Goal: Information Seeking & Learning: Learn about a topic

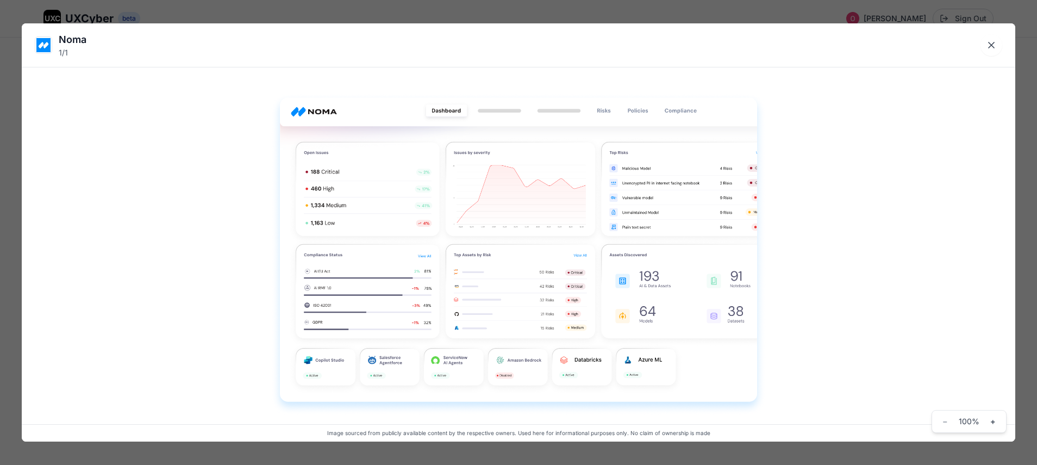
click at [328, 13] on div "Noma 1 / 1 Image sourced from publicly available content by the respective owne…" at bounding box center [518, 232] width 1037 height 465
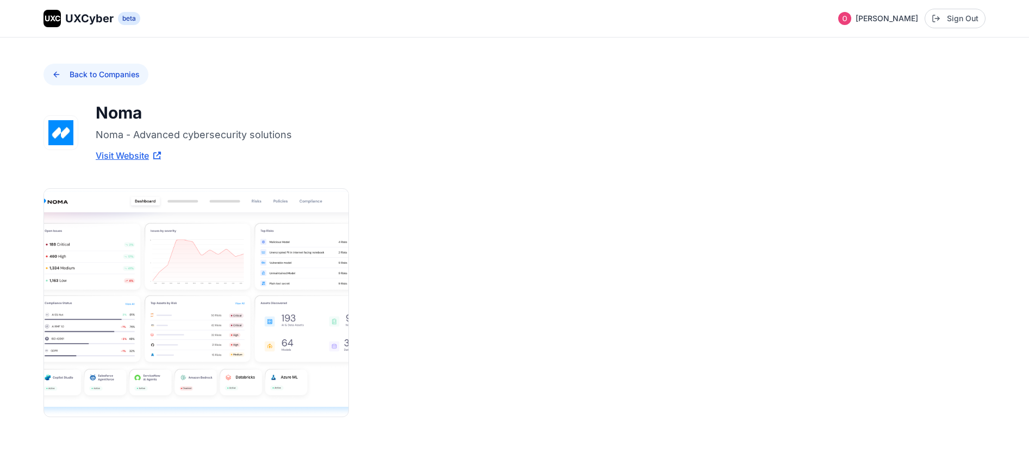
click at [58, 75] on button "Back to Companies" at bounding box center [96, 75] width 105 height 22
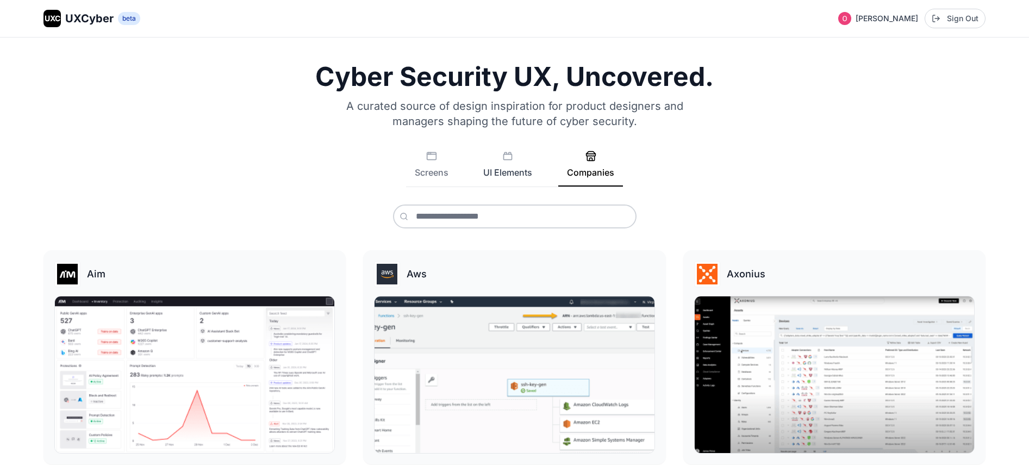
click at [511, 166] on button "UI Elements" at bounding box center [508, 169] width 66 height 36
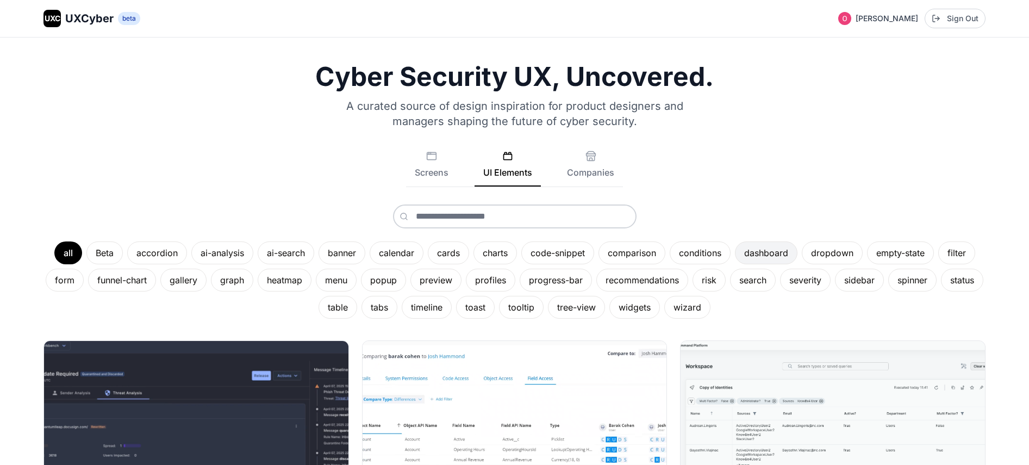
click at [757, 254] on div "dashboard" at bounding box center [766, 252] width 63 height 23
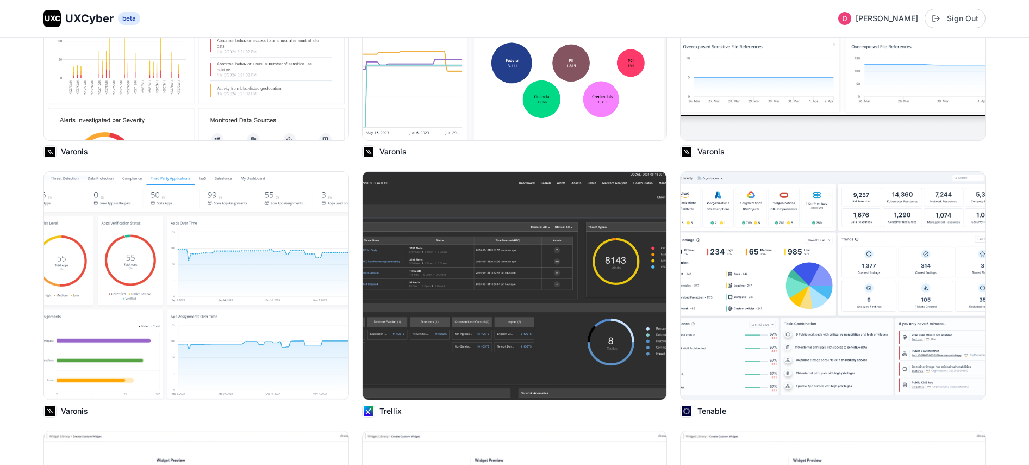
scroll to position [3309, 0]
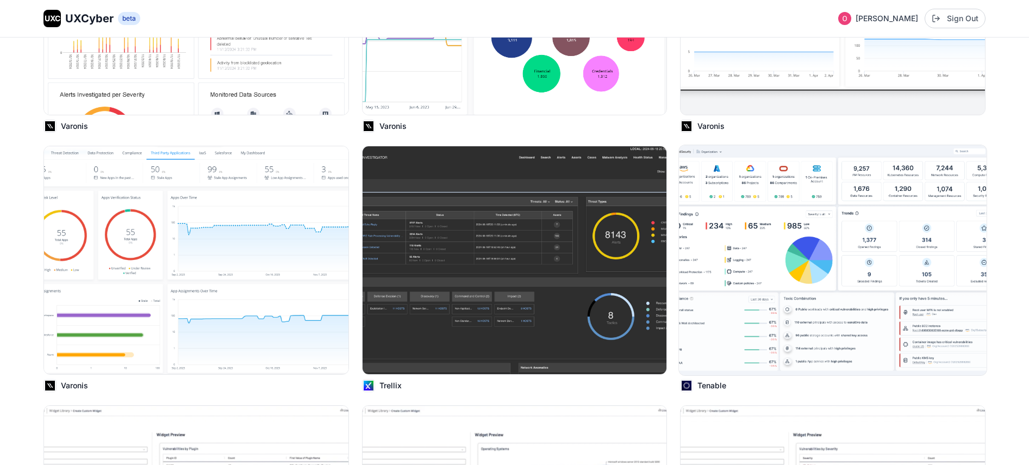
click at [729, 272] on img at bounding box center [833, 260] width 307 height 230
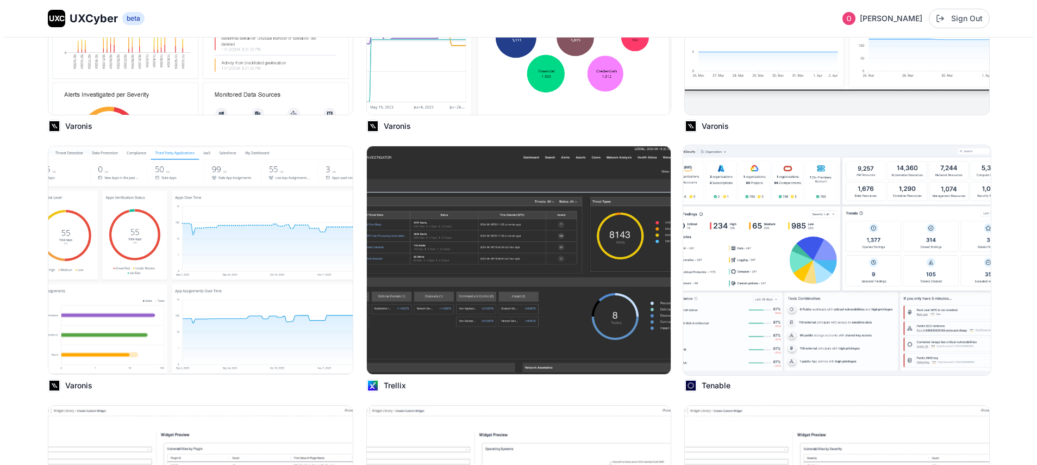
scroll to position [3331, 0]
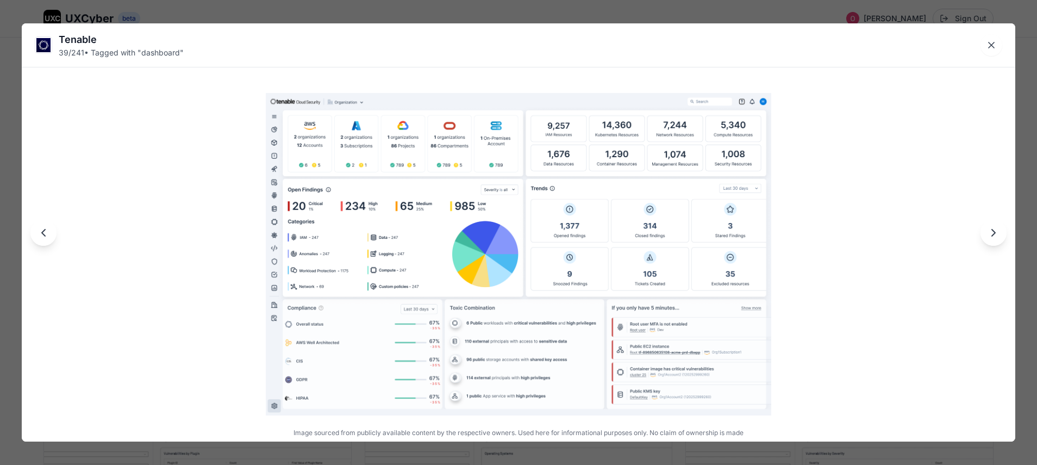
click at [189, 17] on div "Tenable 39 / 241 • Tagged with " dashboard " Image sourced from publicly availa…" at bounding box center [518, 232] width 1037 height 465
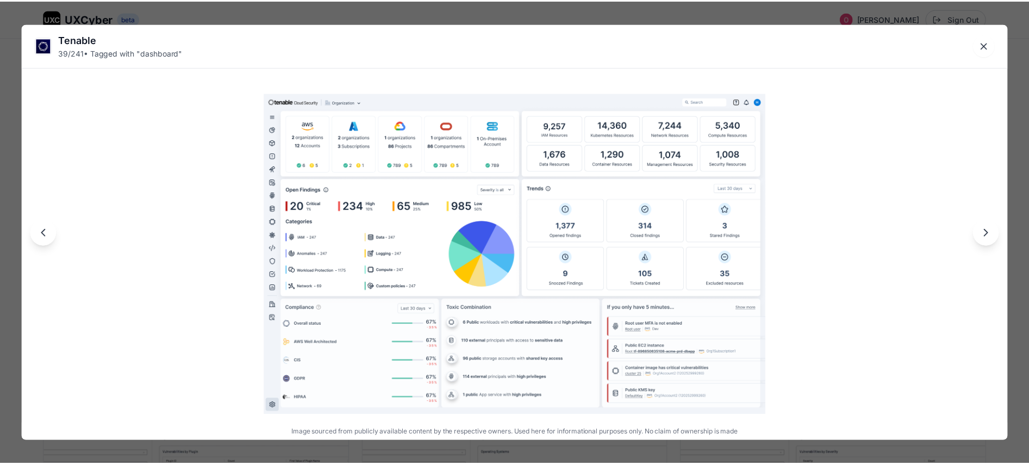
scroll to position [3309, 0]
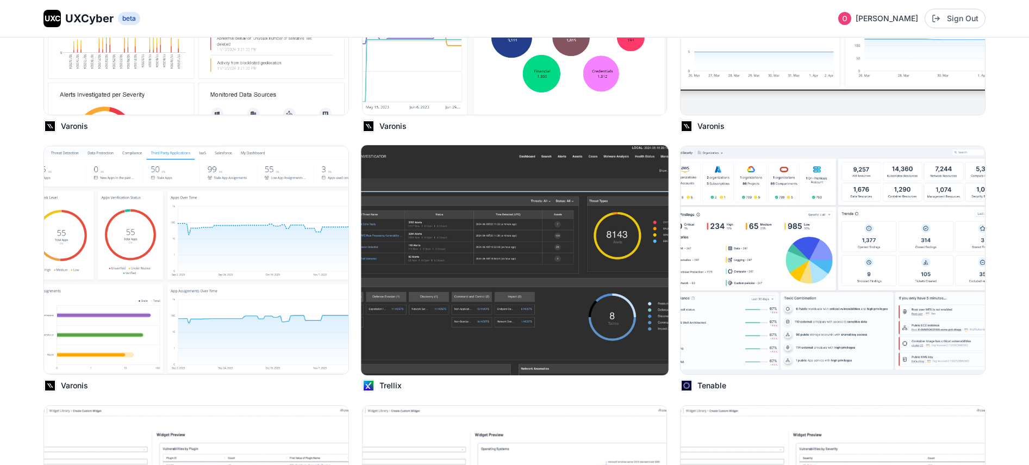
click at [543, 331] on img at bounding box center [514, 260] width 307 height 230
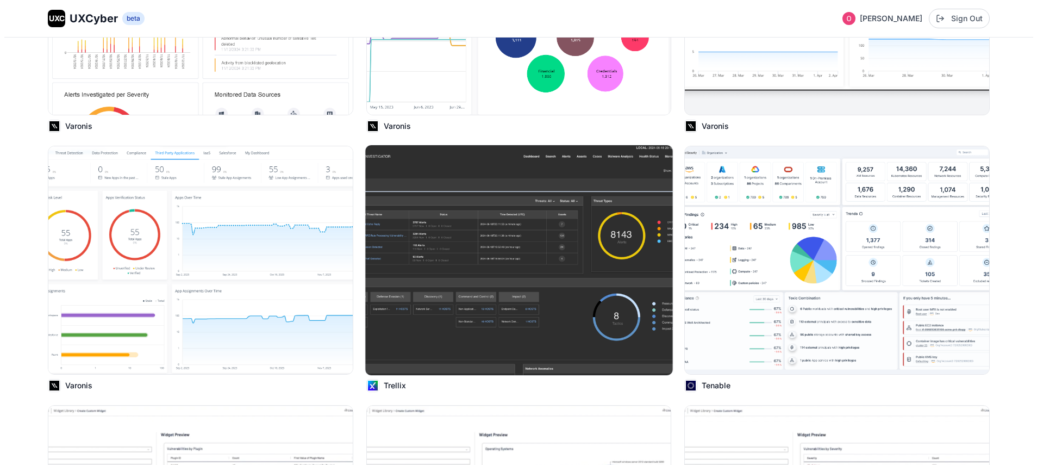
scroll to position [3331, 0]
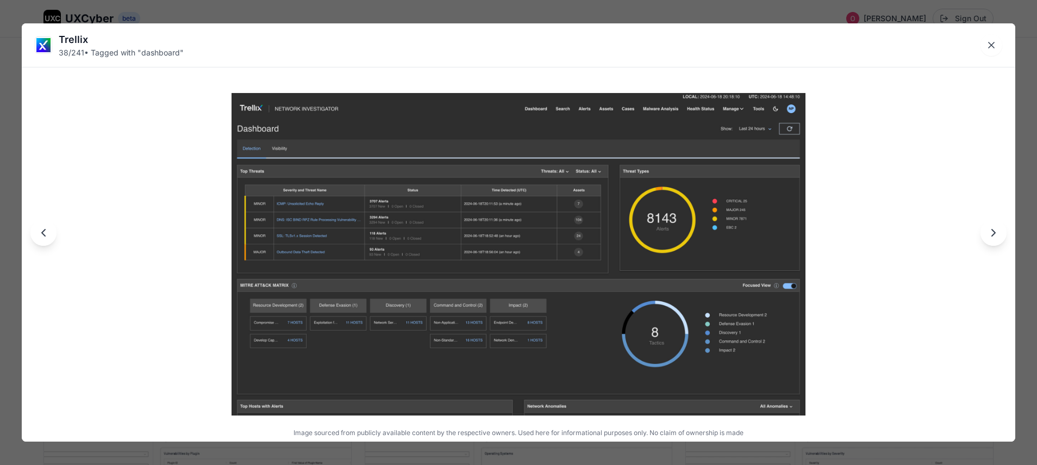
click at [604, 14] on div "Trellix 38 / 241 • Tagged with " dashboard " Image sourced from publicly availa…" at bounding box center [518, 232] width 1037 height 465
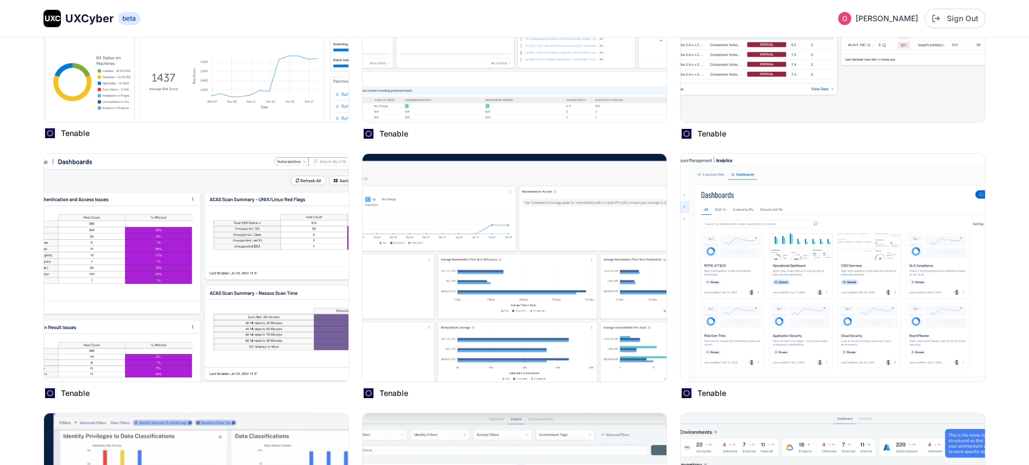
scroll to position [4878, 0]
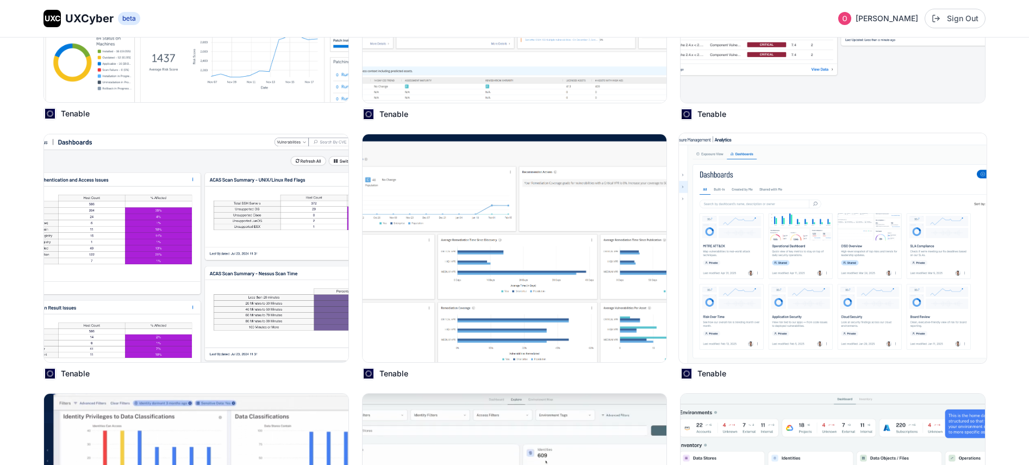
click at [771, 274] on img at bounding box center [833, 248] width 307 height 230
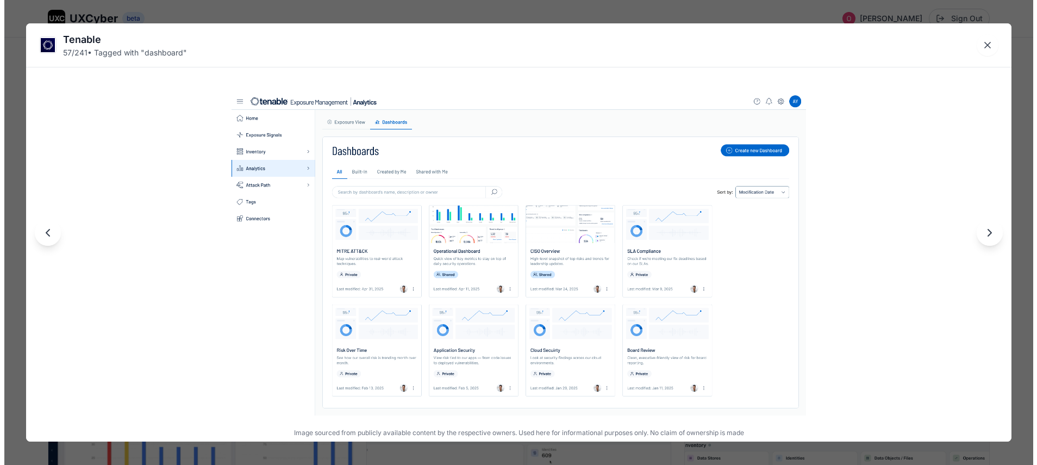
scroll to position [4913, 0]
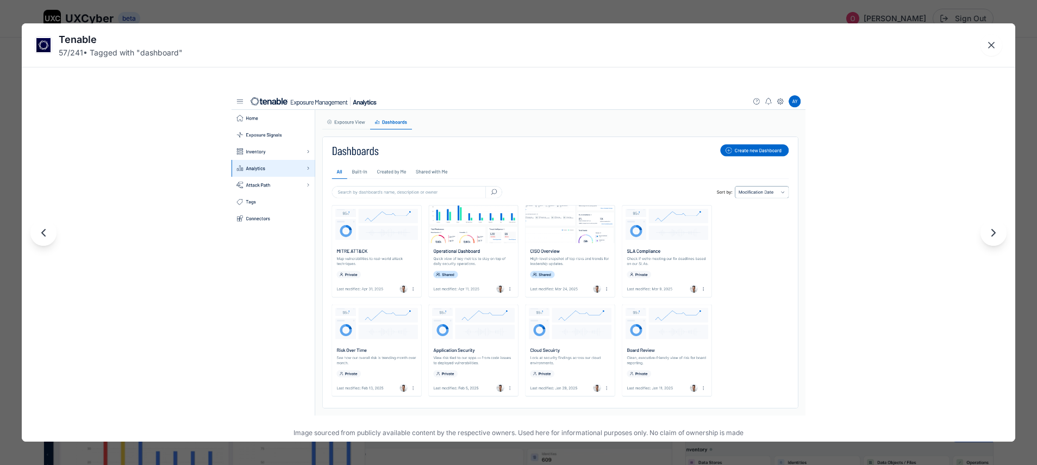
click at [465, 252] on img at bounding box center [519, 254] width 574 height 322
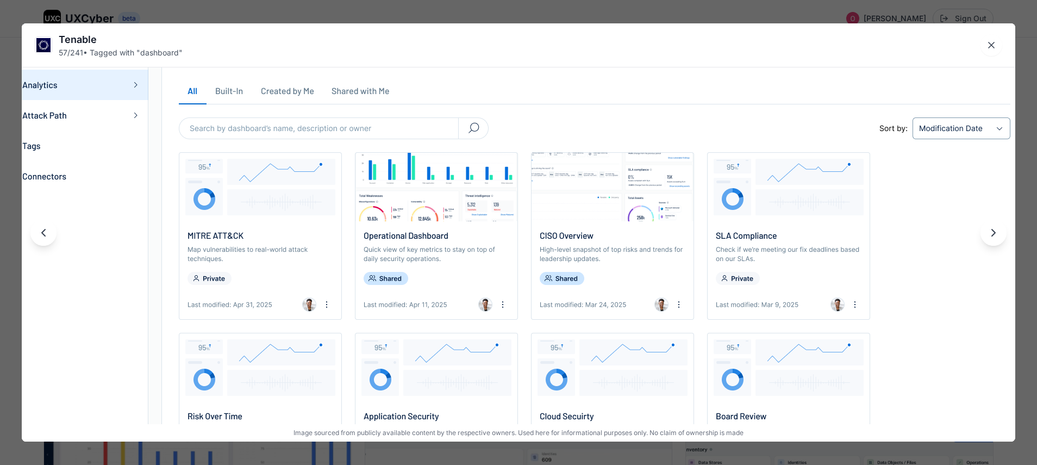
click at [465, 252] on img at bounding box center [518, 241] width 1045 height 587
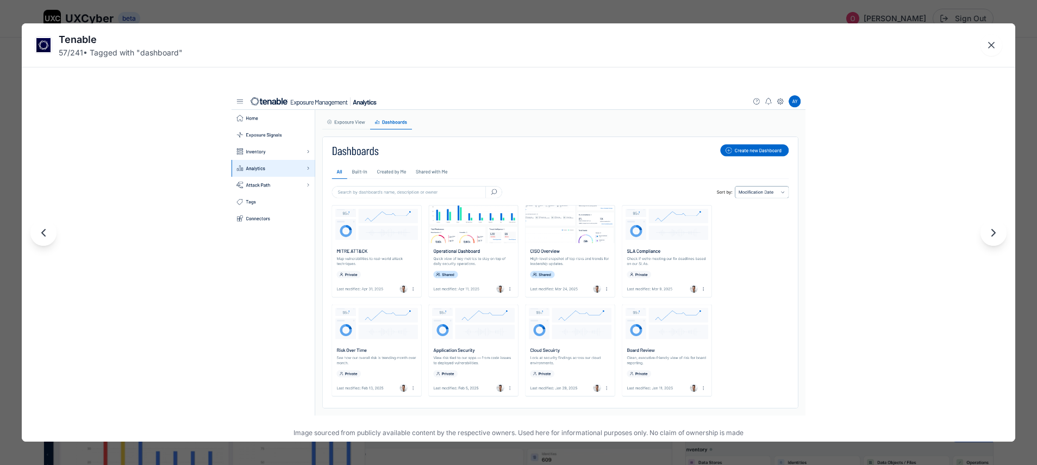
click at [677, 17] on div "Tenable 57 / 241 • Tagged with " dashboard " Image sourced from publicly availa…" at bounding box center [518, 232] width 1037 height 465
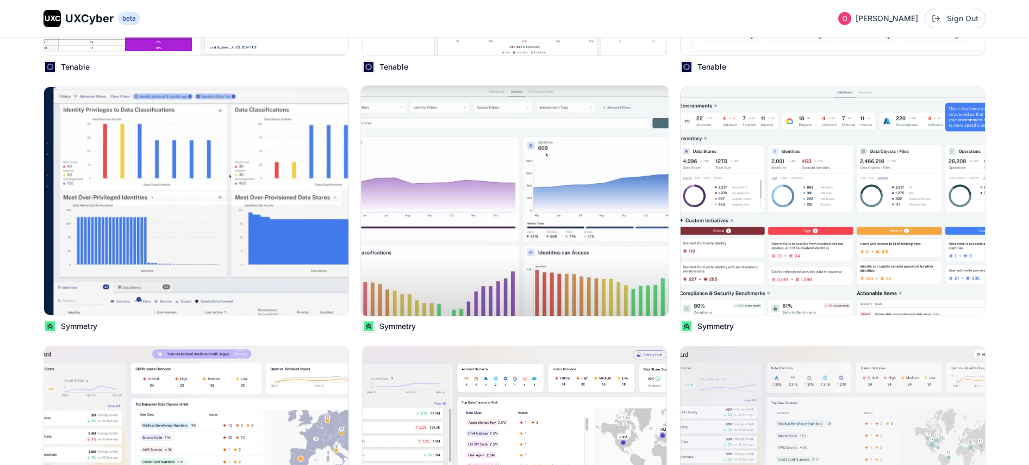
scroll to position [5250, 0]
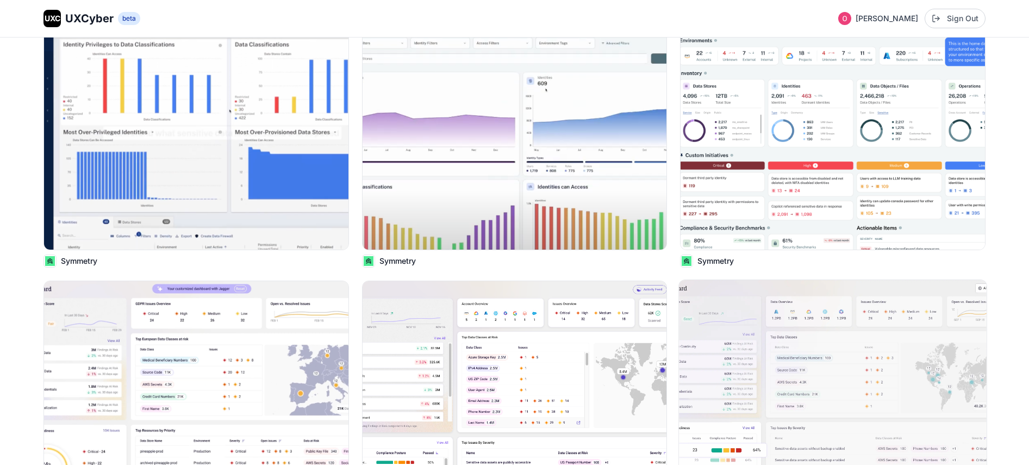
click at [716, 333] on img at bounding box center [833, 395] width 307 height 230
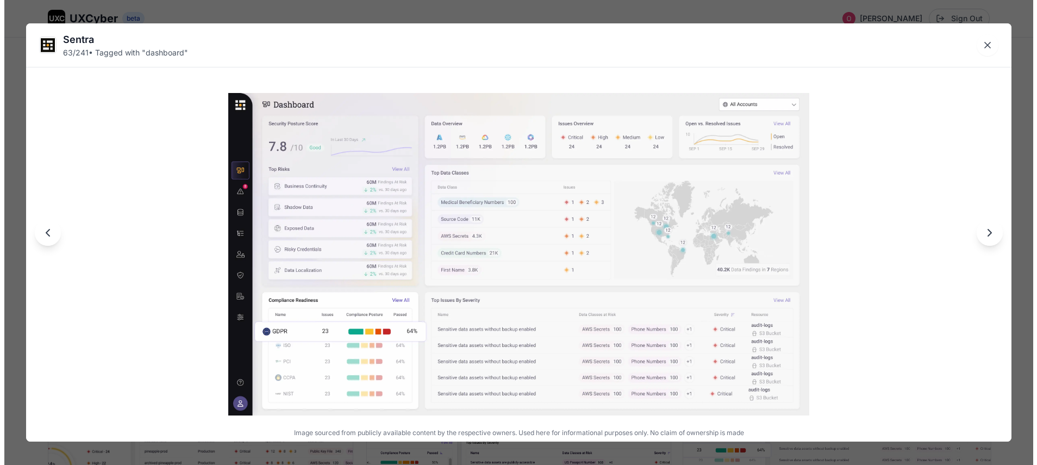
scroll to position [5289, 0]
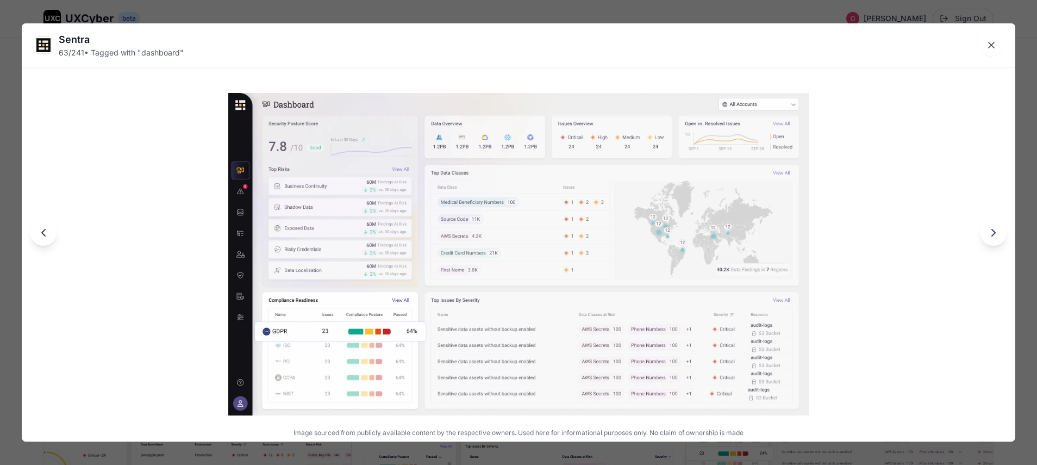
click at [914, 20] on div "Sentra 63 / 241 • Tagged with " dashboard " Image sourced from publicly availab…" at bounding box center [518, 232] width 1037 height 465
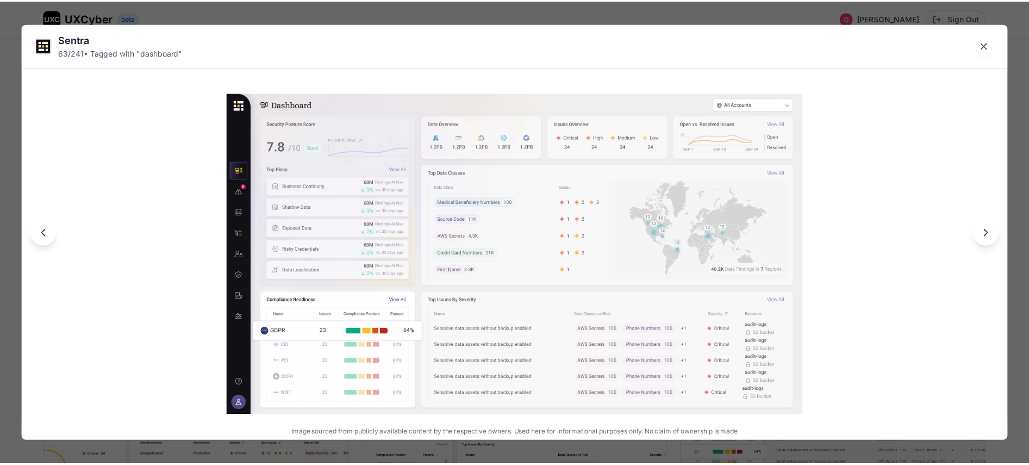
scroll to position [5250, 0]
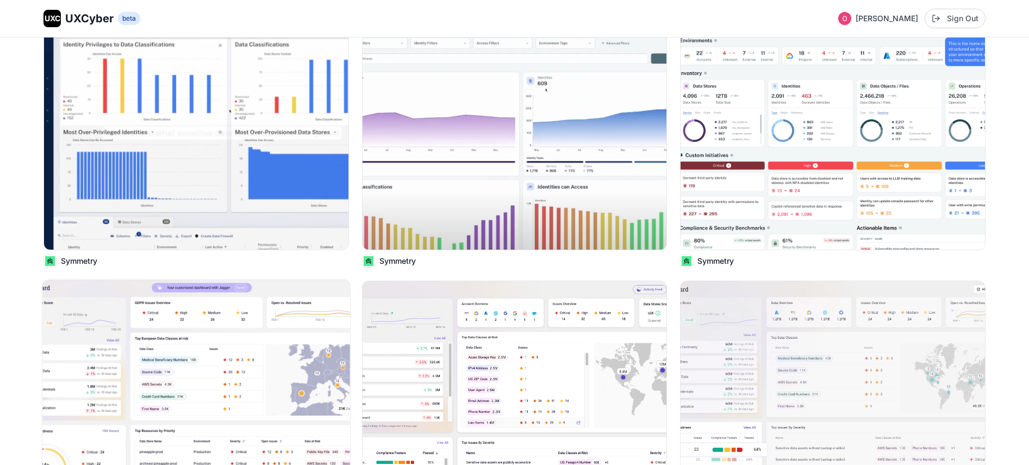
click at [281, 356] on img at bounding box center [195, 395] width 307 height 230
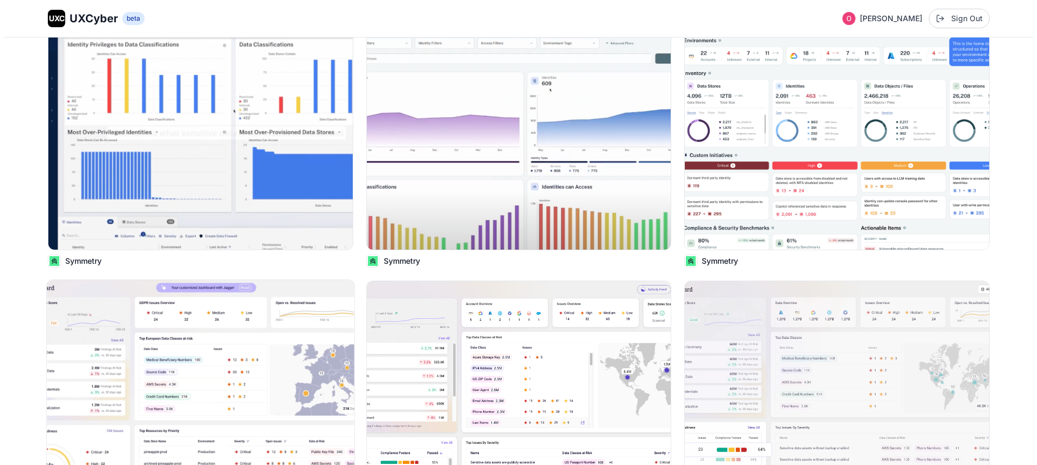
scroll to position [5289, 0]
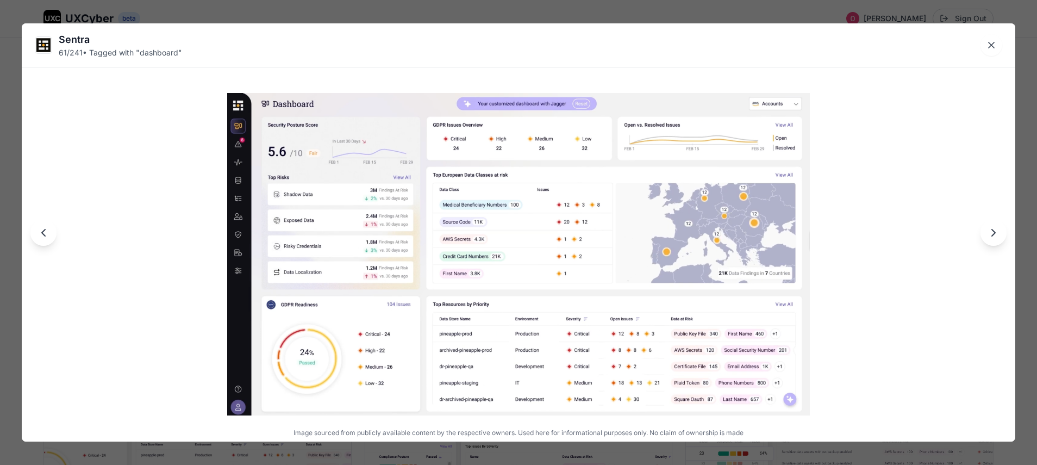
click at [786, 15] on div "Sentra 61 / 241 • Tagged with " dashboard " Image sourced from publicly availab…" at bounding box center [518, 232] width 1037 height 465
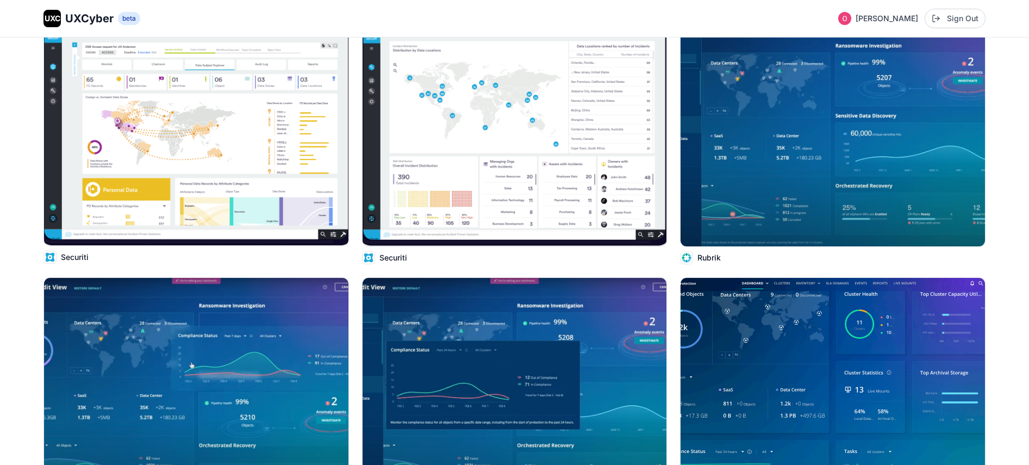
scroll to position [5385, 0]
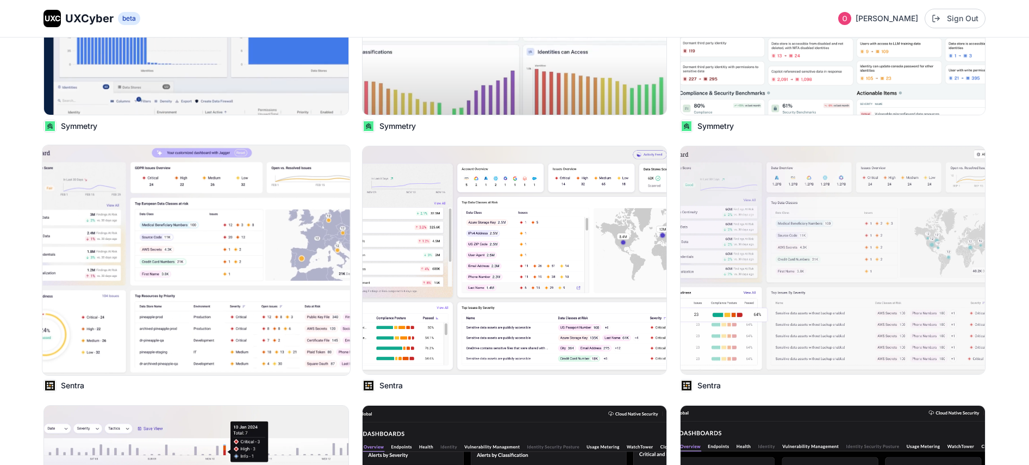
click at [182, 219] on img at bounding box center [195, 260] width 307 height 230
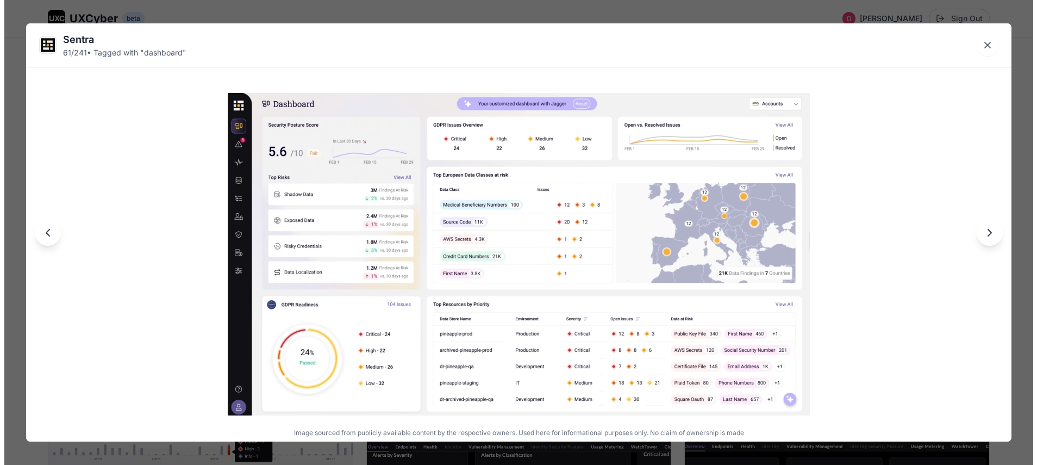
scroll to position [5423, 0]
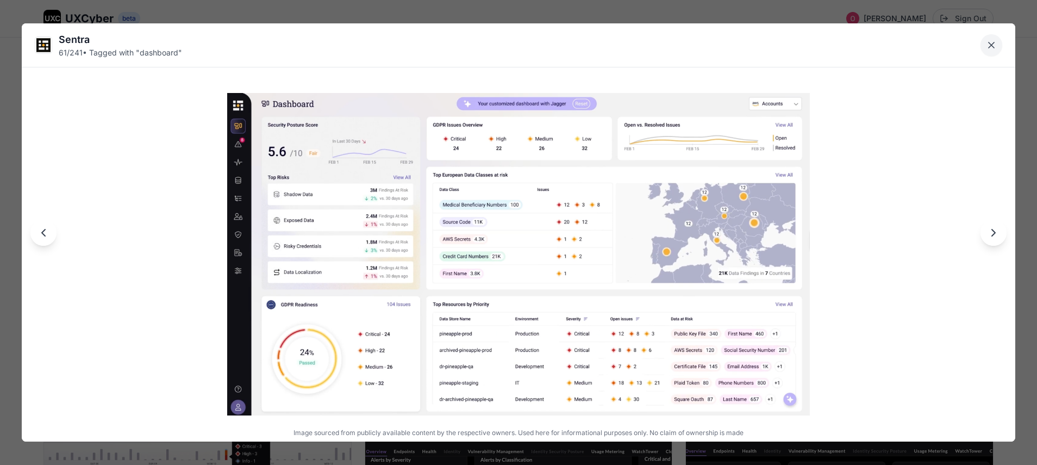
click at [995, 48] on icon "Close lightbox" at bounding box center [991, 45] width 11 height 11
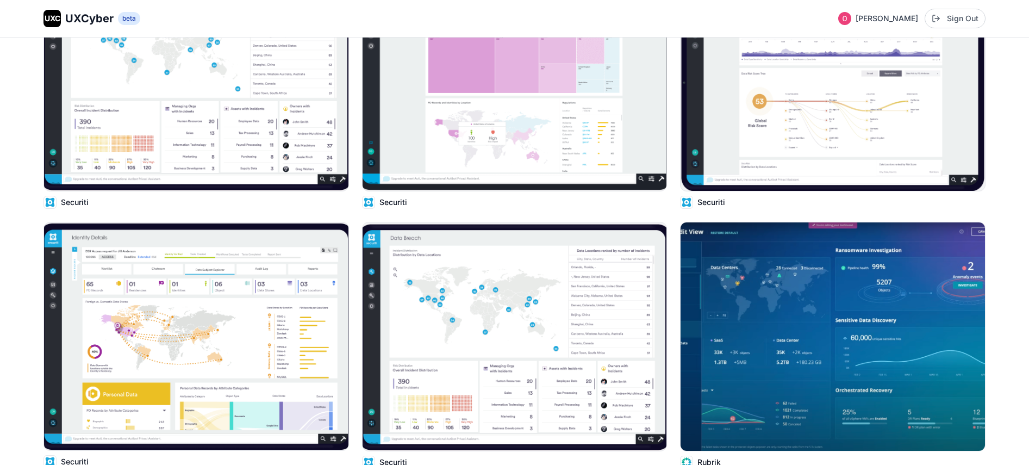
scroll to position [0, 0]
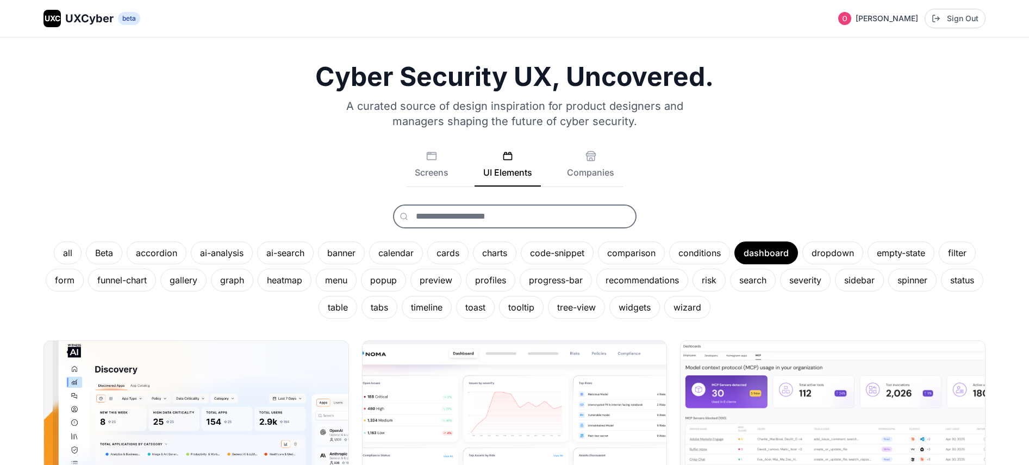
click at [523, 216] on input "text" at bounding box center [515, 216] width 244 height 24
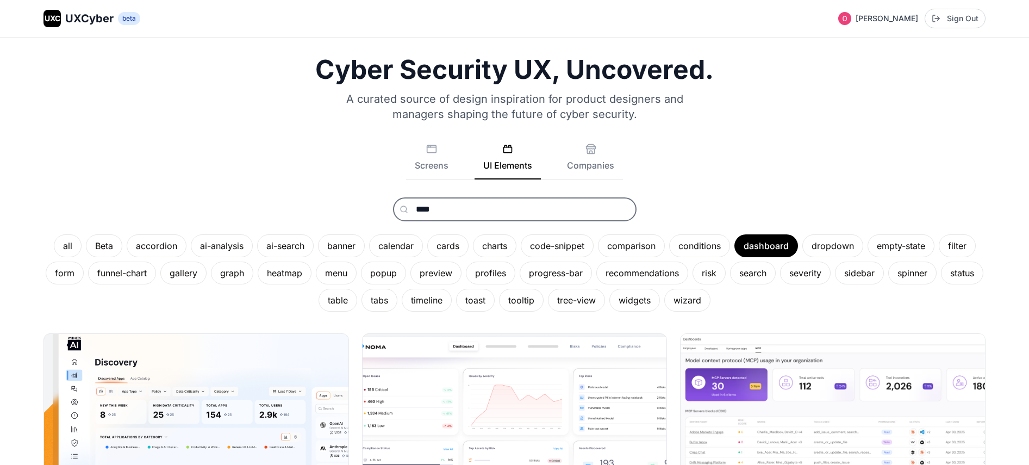
scroll to position [17, 0]
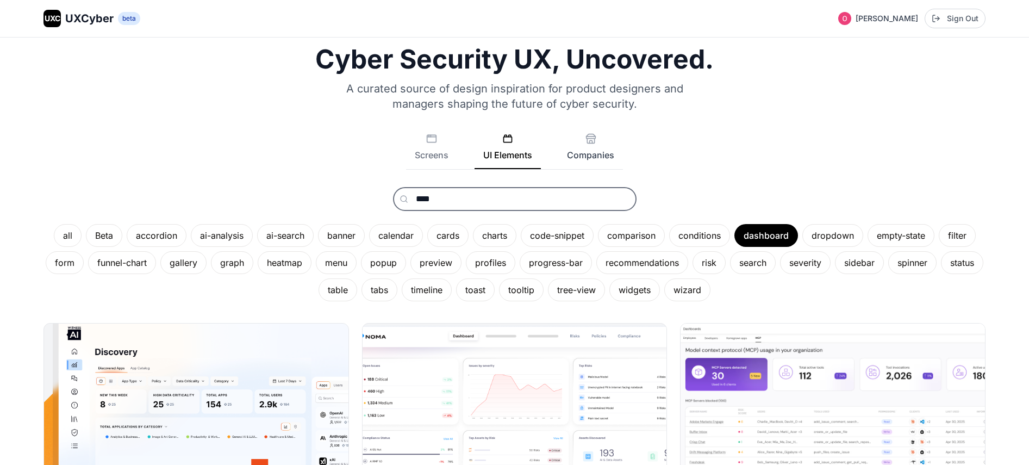
type input "****"
click at [609, 157] on button "Companies" at bounding box center [590, 151] width 65 height 36
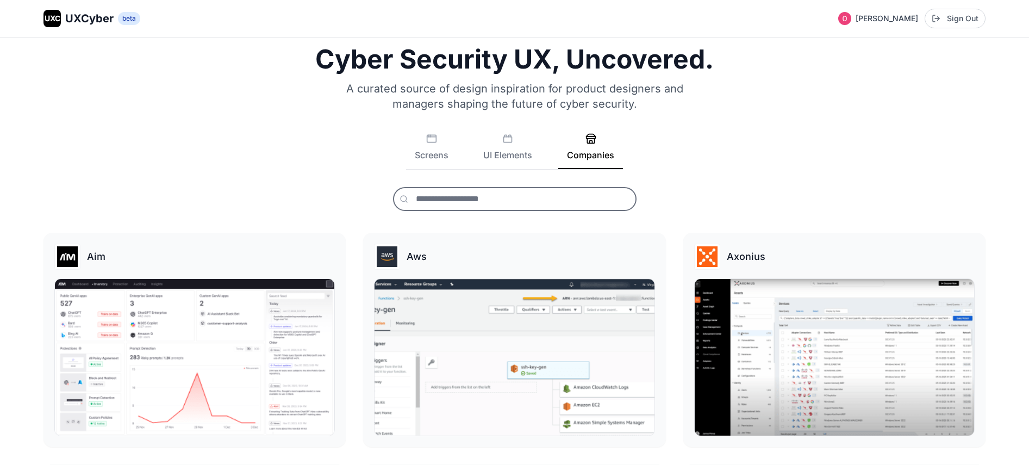
click at [464, 203] on input "text" at bounding box center [515, 199] width 244 height 24
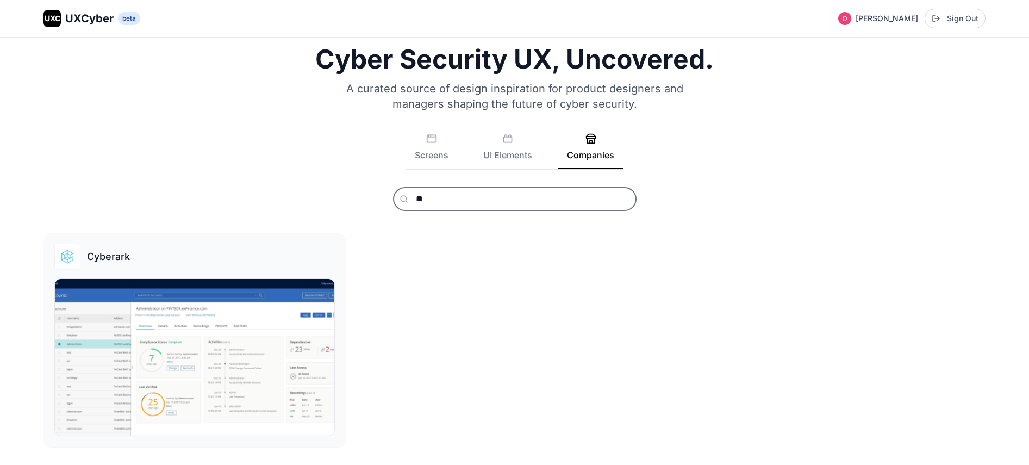
type input "*"
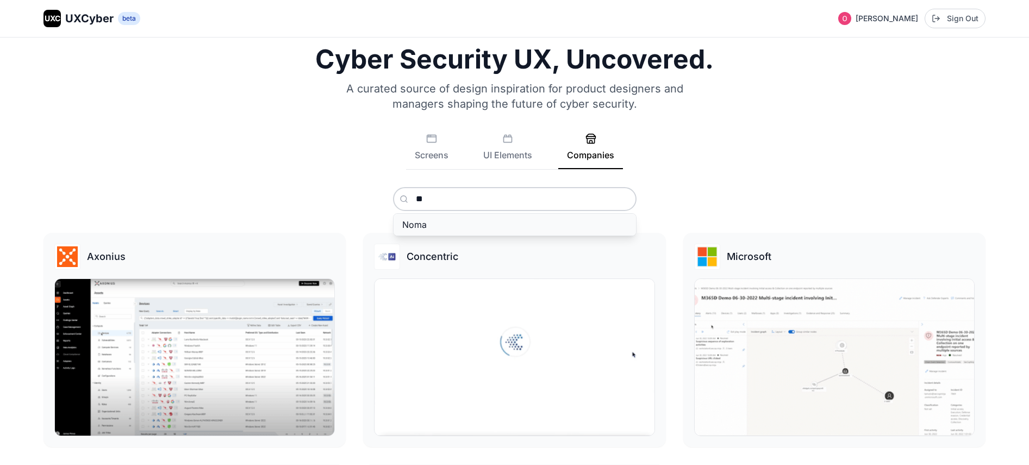
click at [414, 228] on span "Noma" at bounding box center [414, 224] width 24 height 11
type input "****"
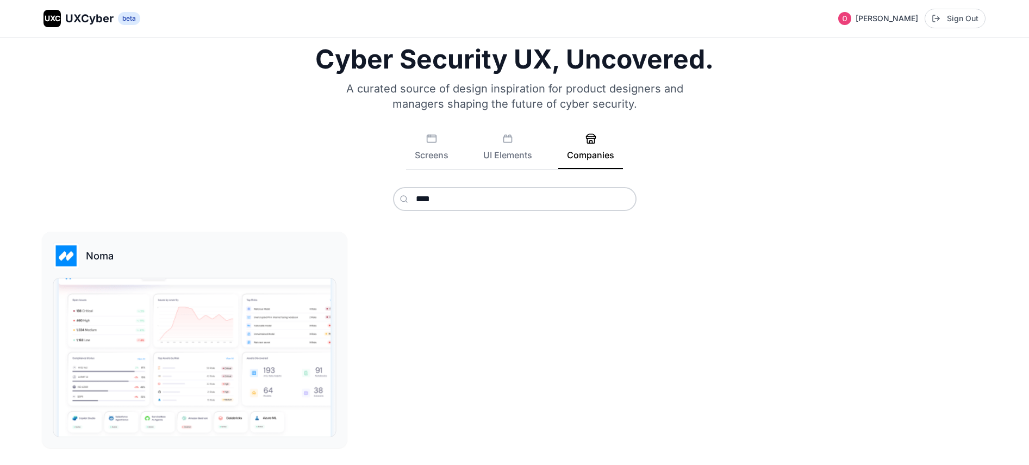
click at [185, 366] on img at bounding box center [194, 357] width 282 height 158
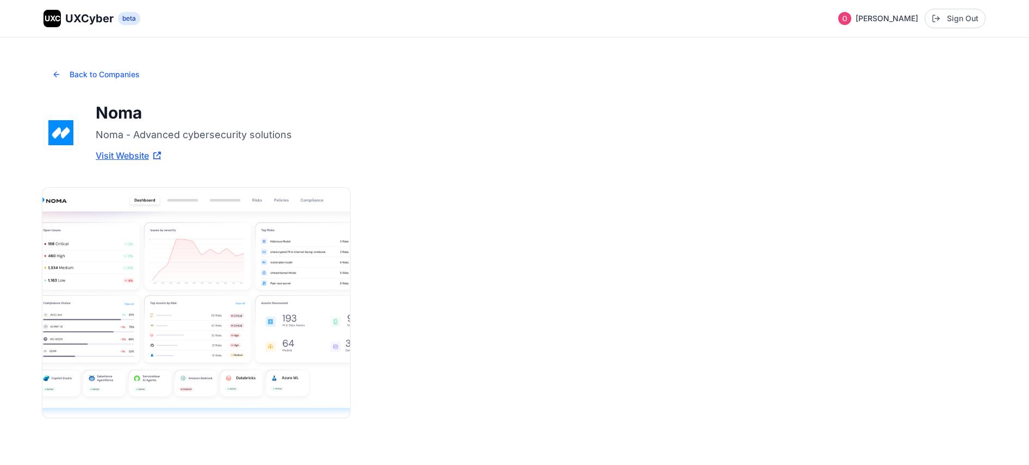
click at [253, 310] on img at bounding box center [195, 303] width 307 height 230
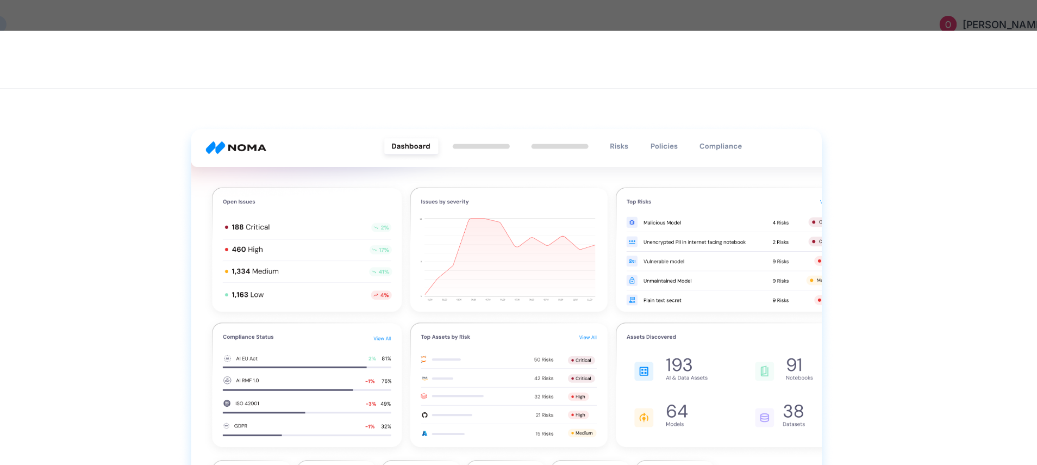
click at [508, 9] on div "Noma 1 / 1 Image sourced from publicly available content by the respective owne…" at bounding box center [518, 232] width 1037 height 465
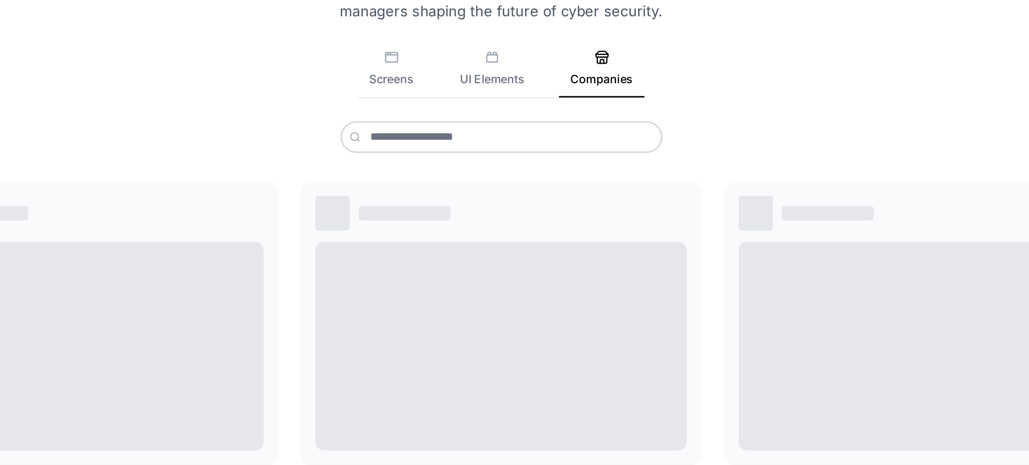
scroll to position [17, 0]
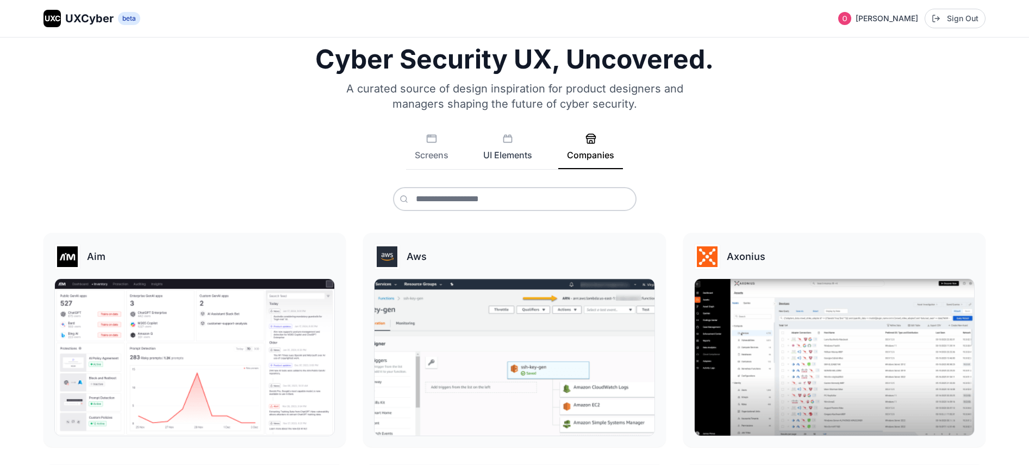
click at [513, 148] on button "UI Elements" at bounding box center [508, 151] width 66 height 36
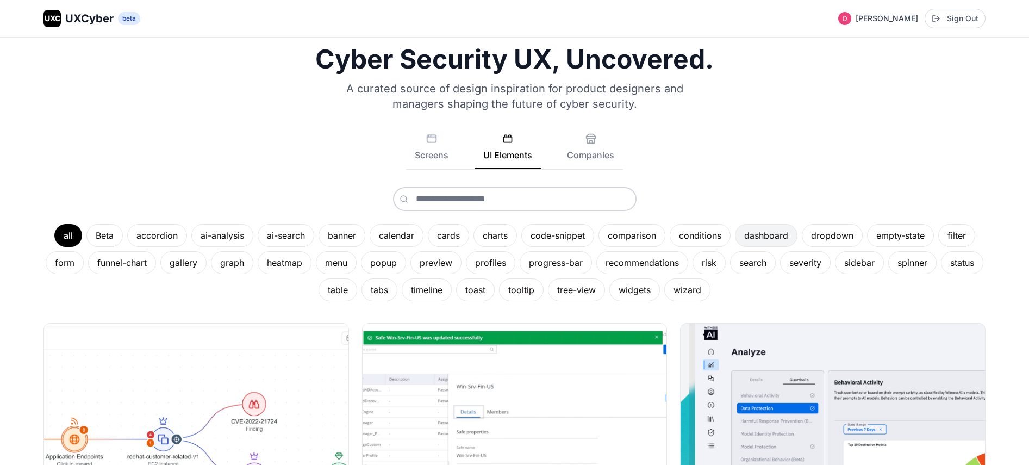
click at [781, 234] on div "dashboard" at bounding box center [766, 235] width 63 height 23
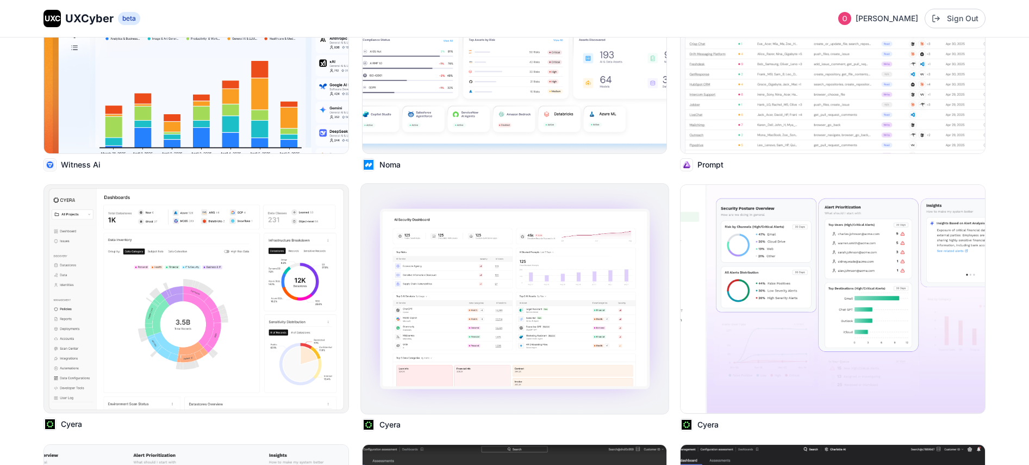
scroll to position [416, 0]
click at [258, 306] on img at bounding box center [195, 298] width 307 height 230
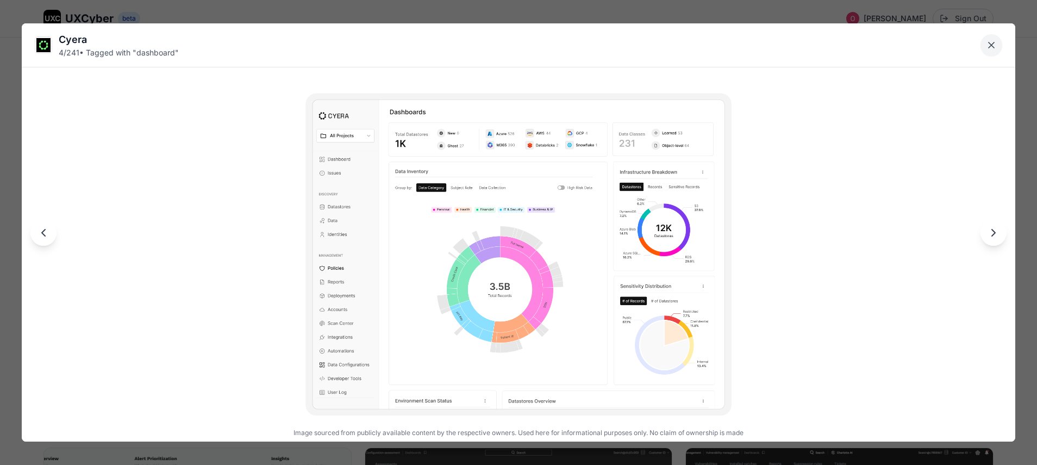
click at [991, 46] on icon "Close lightbox" at bounding box center [991, 44] width 5 height 5
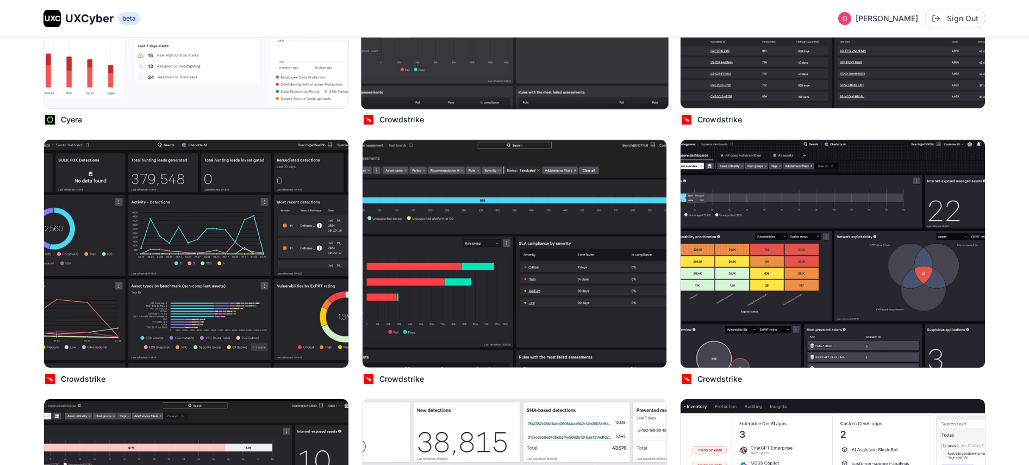
scroll to position [992, 0]
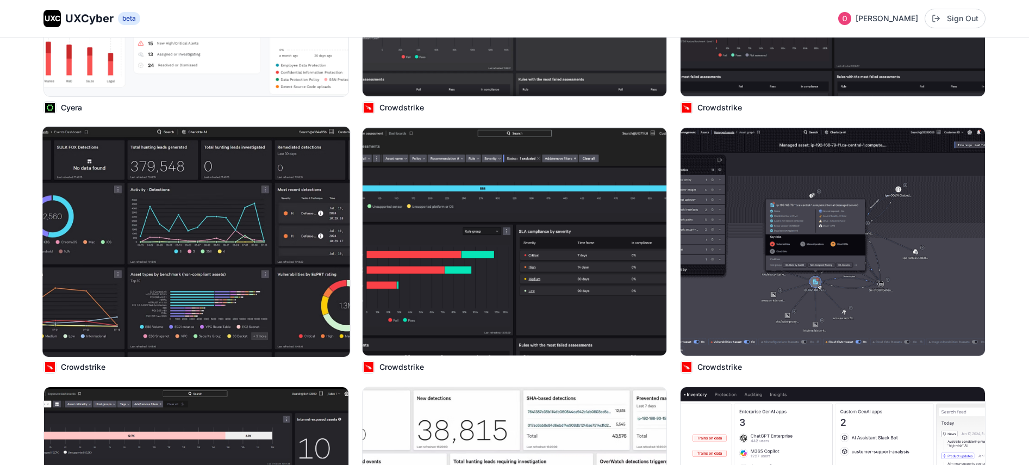
click at [97, 233] on img at bounding box center [195, 242] width 307 height 230
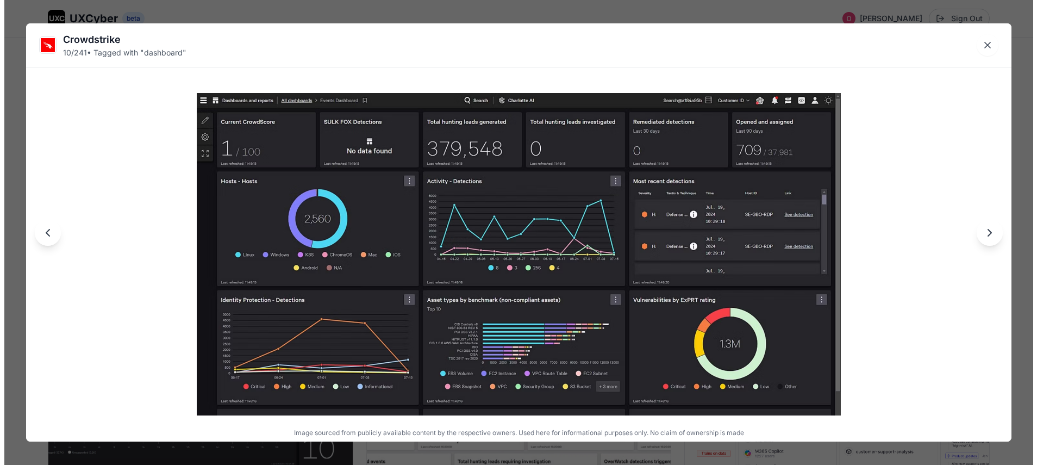
scroll to position [996, 0]
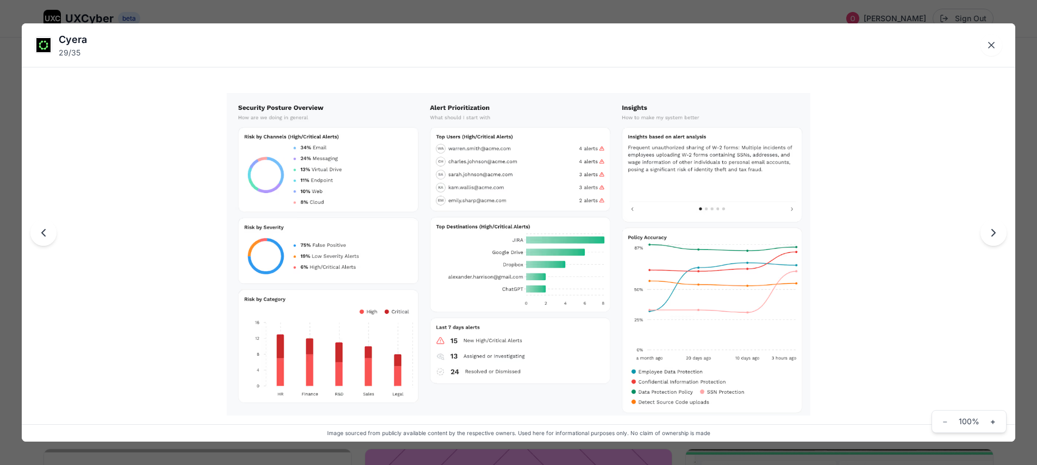
scroll to position [2438, 0]
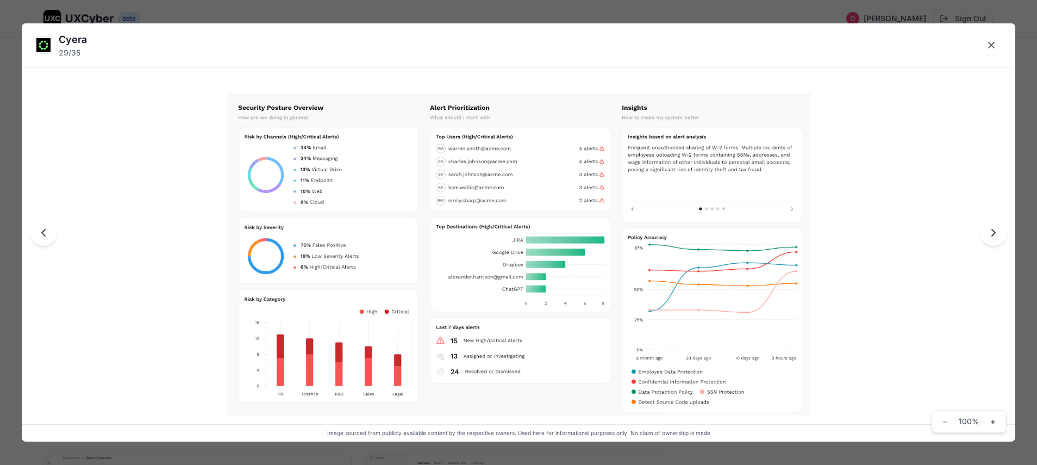
click at [262, 17] on div "Cyera 29 / 35 Image sourced from publicly available content by the respective o…" at bounding box center [518, 232] width 1037 height 465
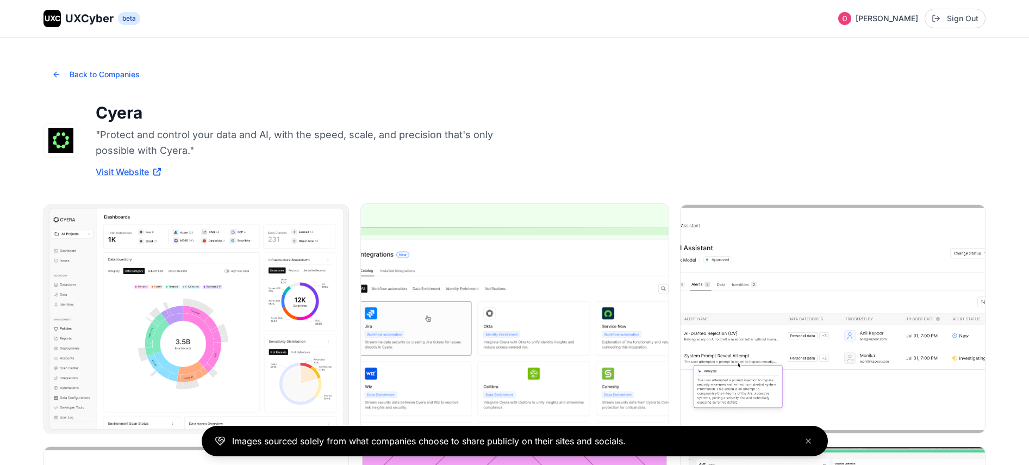
scroll to position [190, 0]
